Goal: Find specific page/section: Find specific page/section

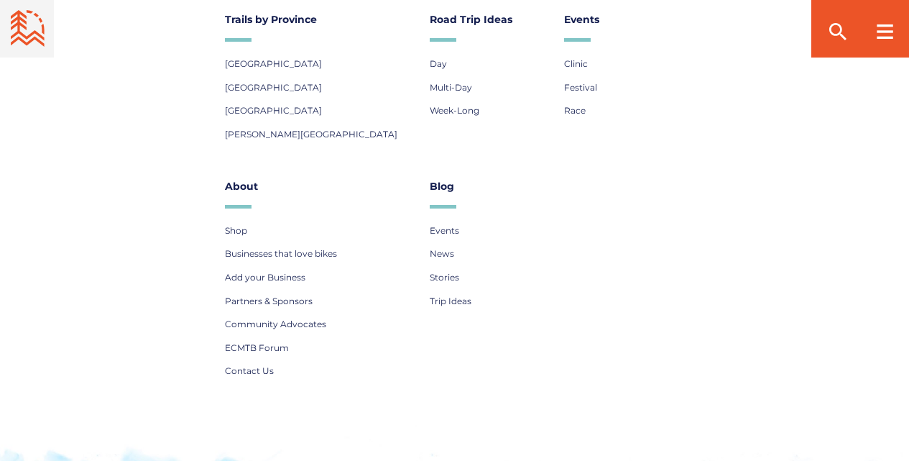
scroll to position [5159, 0]
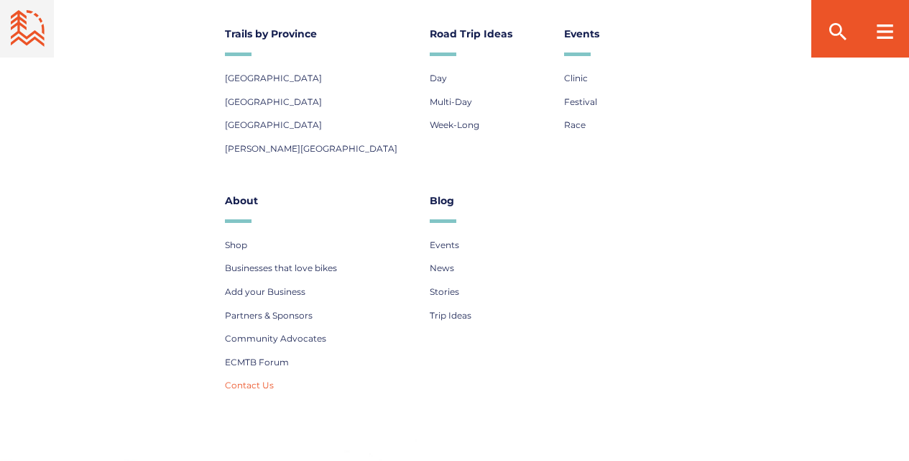
click at [246, 379] on span "Contact Us" at bounding box center [249, 384] width 49 height 11
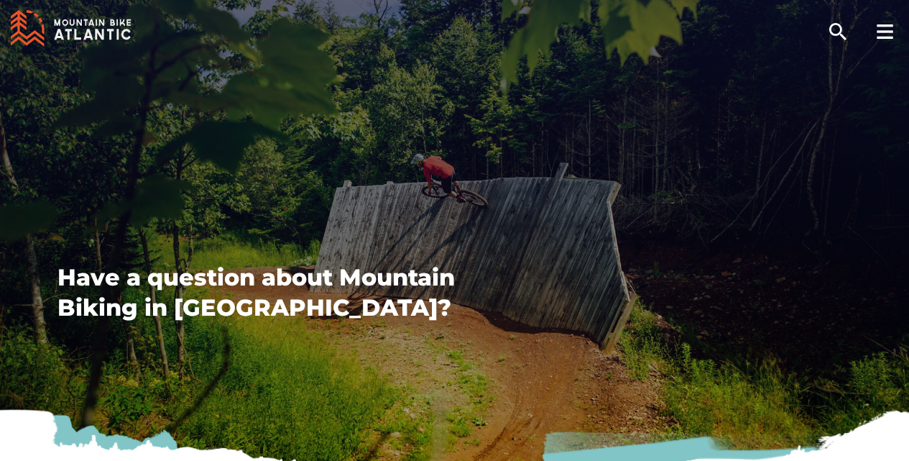
click at [634, 289] on div "Have a question about Mountain Biking in Atlantic Canada?" at bounding box center [454, 292] width 794 height 60
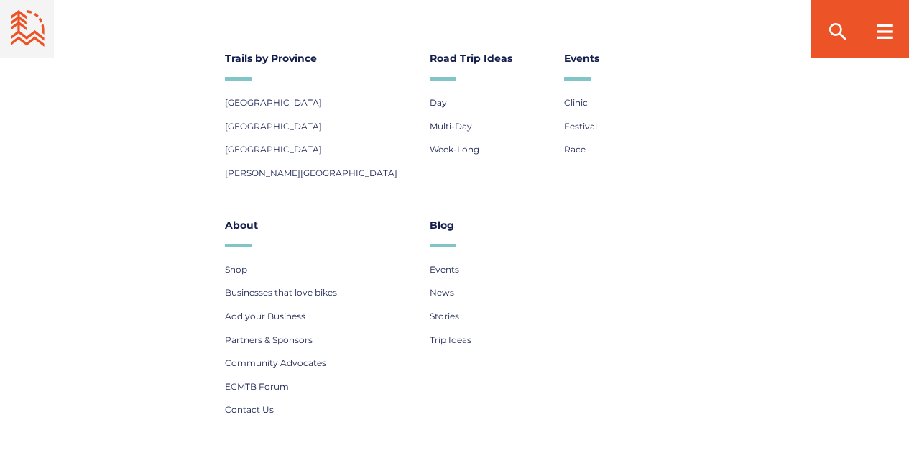
scroll to position [5047, 0]
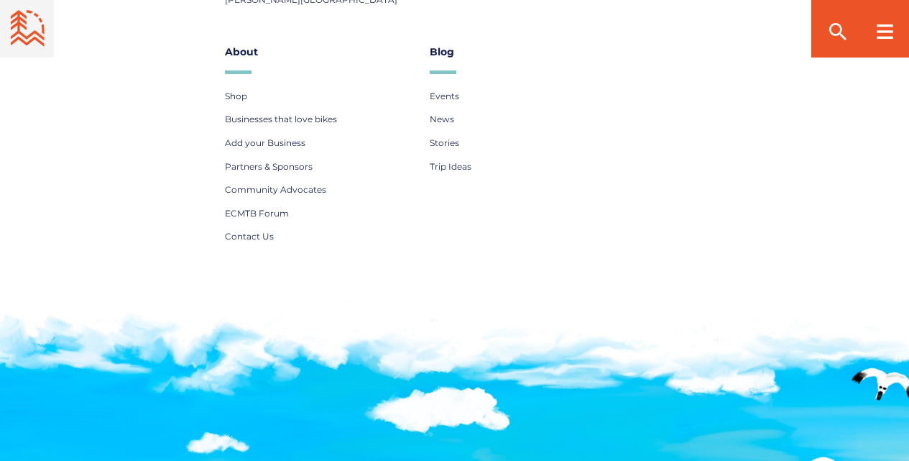
scroll to position [5317, 0]
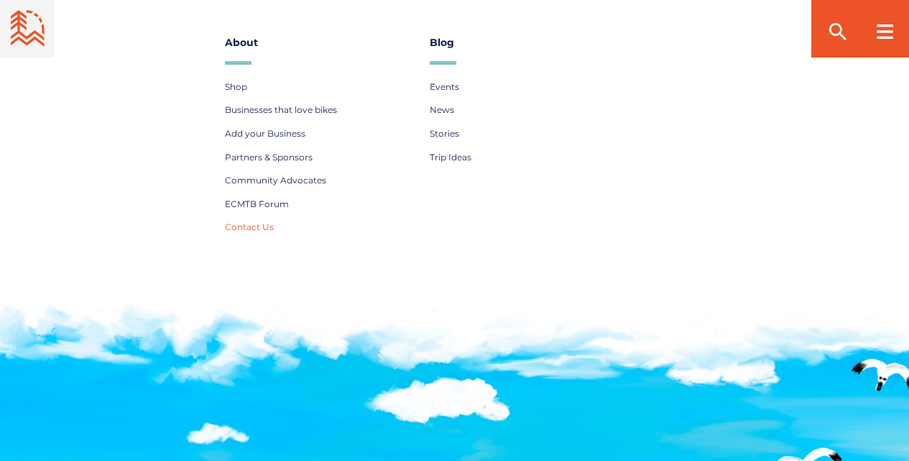
click at [236, 221] on span "Contact Us" at bounding box center [249, 226] width 49 height 11
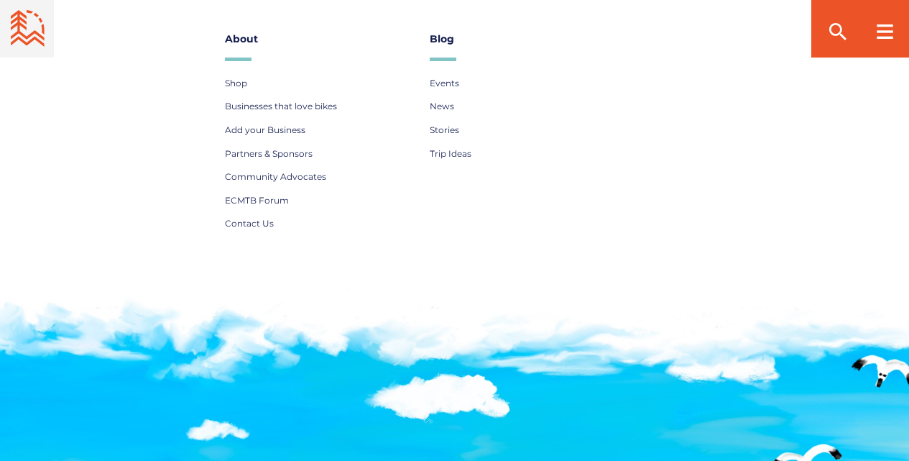
scroll to position [1365, 0]
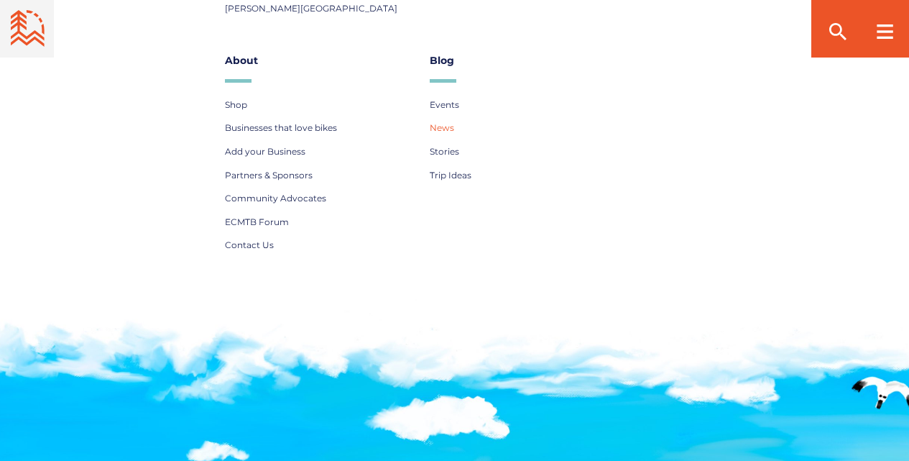
click at [441, 128] on span "News" at bounding box center [442, 127] width 24 height 11
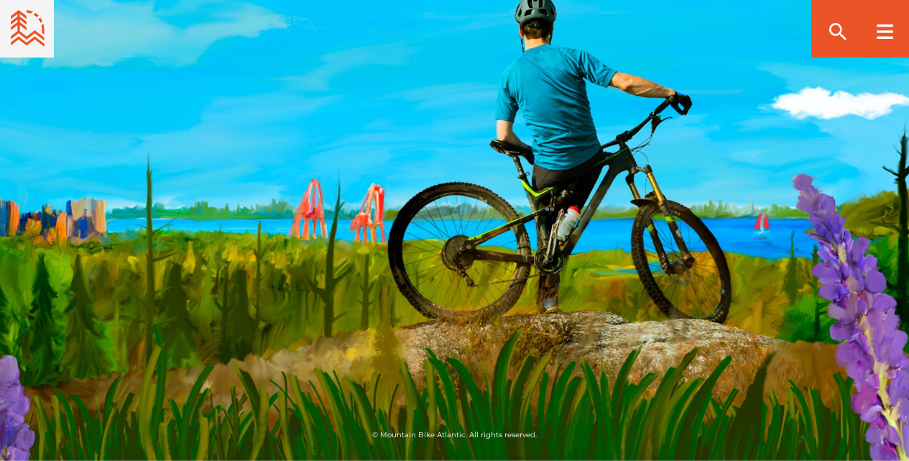
scroll to position [4137, 0]
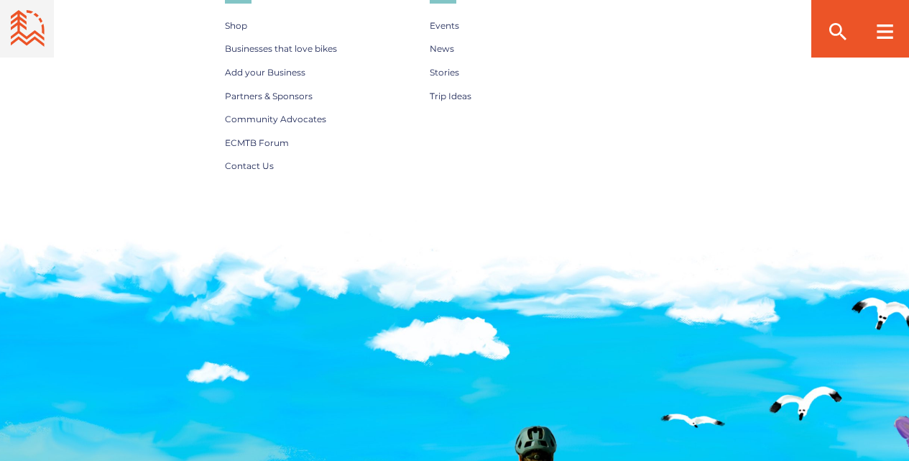
click at [472, 120] on li "Blog Events News Stories Trip Ideas" at bounding box center [490, 71] width 120 height 200
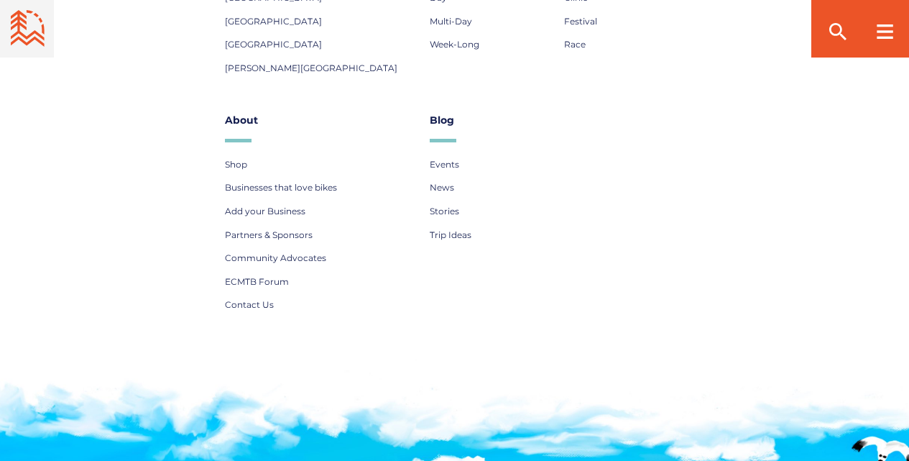
scroll to position [3994, 0]
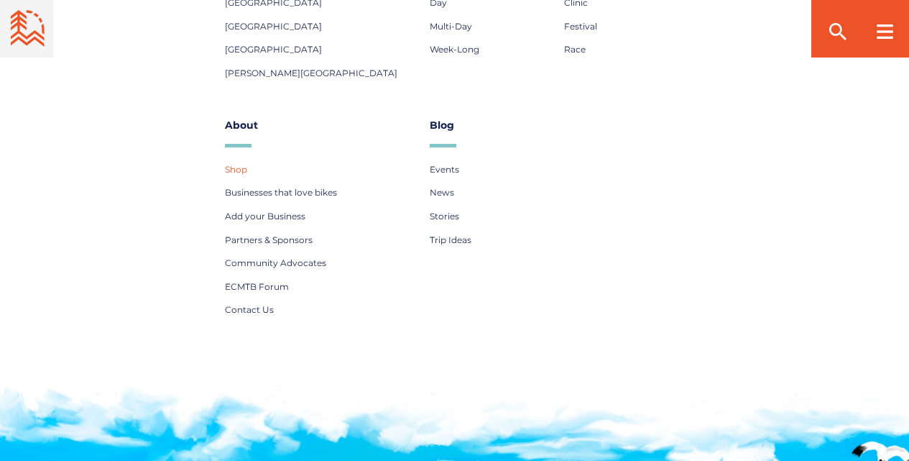
click at [241, 169] on span "Shop" at bounding box center [236, 169] width 22 height 11
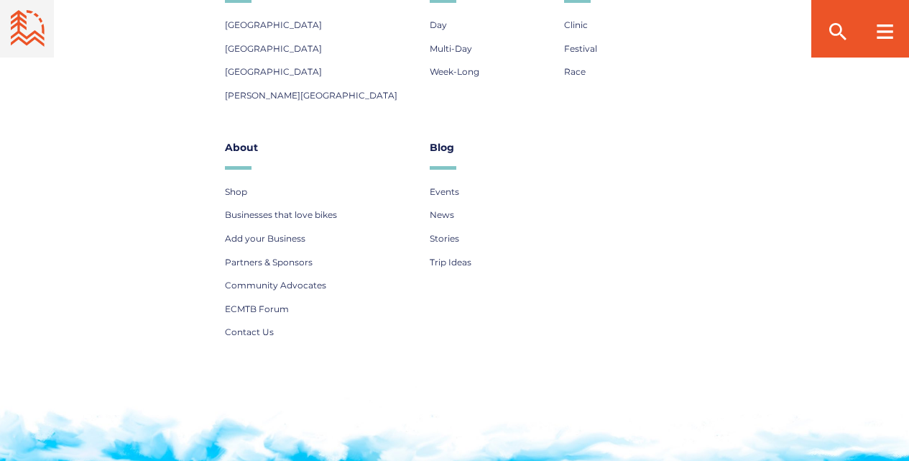
scroll to position [3994, 0]
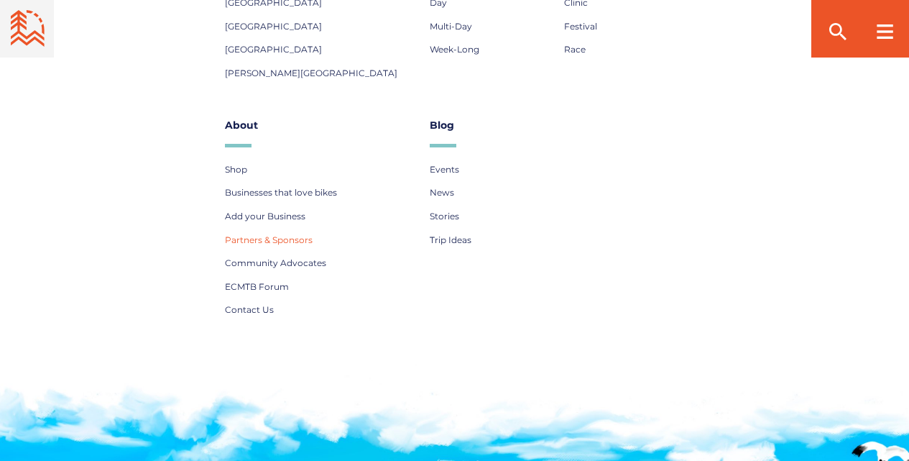
click at [254, 237] on span "Partners & Sponsors" at bounding box center [269, 239] width 88 height 11
